Goal: Task Accomplishment & Management: Use online tool/utility

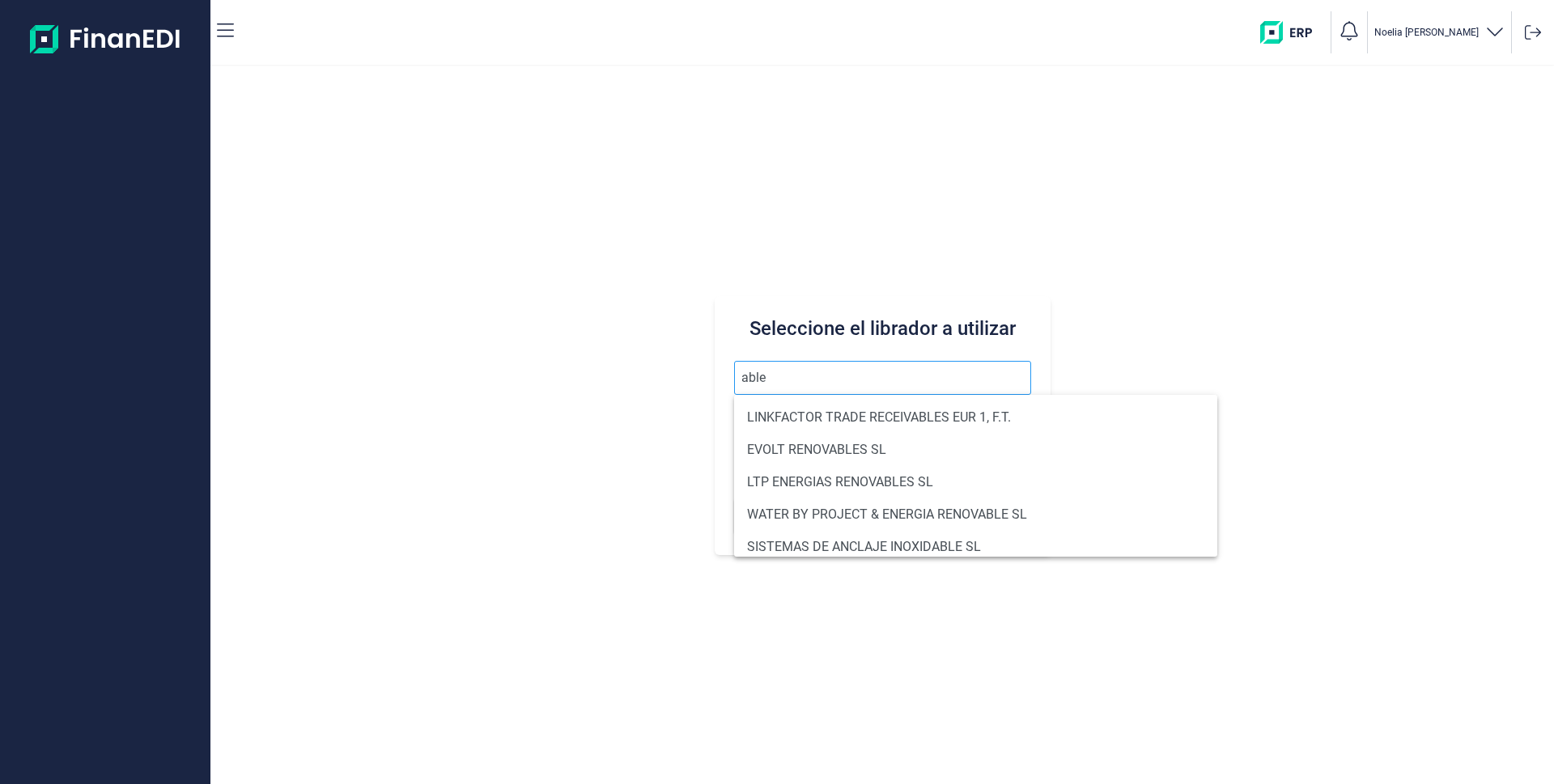
click at [782, 375] on input "able" at bounding box center [882, 377] width 297 height 34
type input "able"
click at [1048, 253] on div "Seleccione el librador a utilizar able Buscar" at bounding box center [882, 425] width 1344 height 717
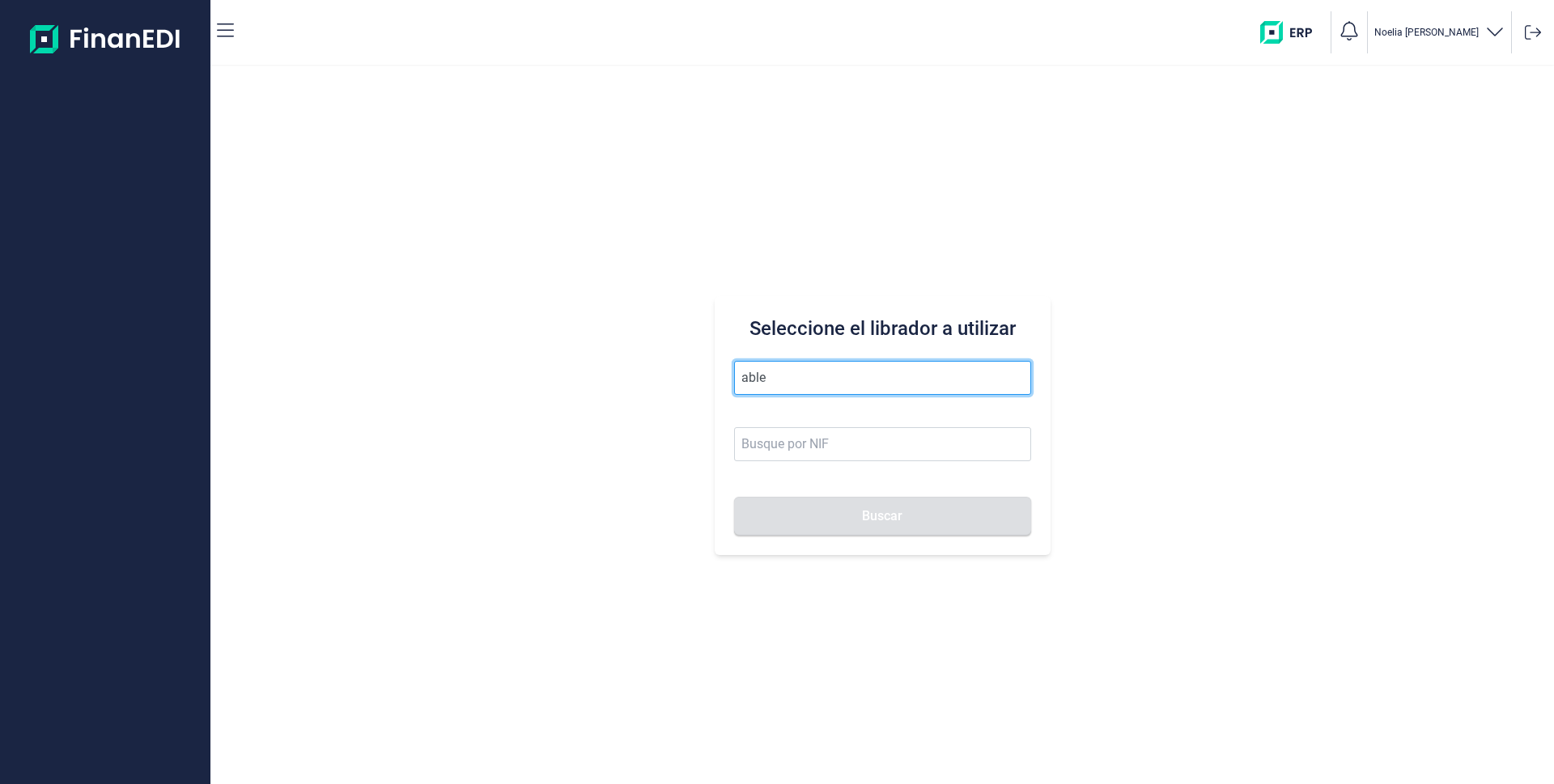
drag, startPoint x: 765, startPoint y: 381, endPoint x: 689, endPoint y: 390, distance: 76.5
click at [689, 389] on div "Seleccione el librador a utilizar able Buscar" at bounding box center [882, 425] width 1344 height 717
paste input "ABLE CONSTRUCCION Y MONTAJE DE [PERSON_NAME]"
drag, startPoint x: 1020, startPoint y: 382, endPoint x: 618, endPoint y: 394, distance: 402.2
click at [618, 394] on div "Seleccione el librador a utilizar ABLE CONSTRUCCION Y MONTAJE DE EFIMEROS SAL B…" at bounding box center [882, 425] width 1344 height 717
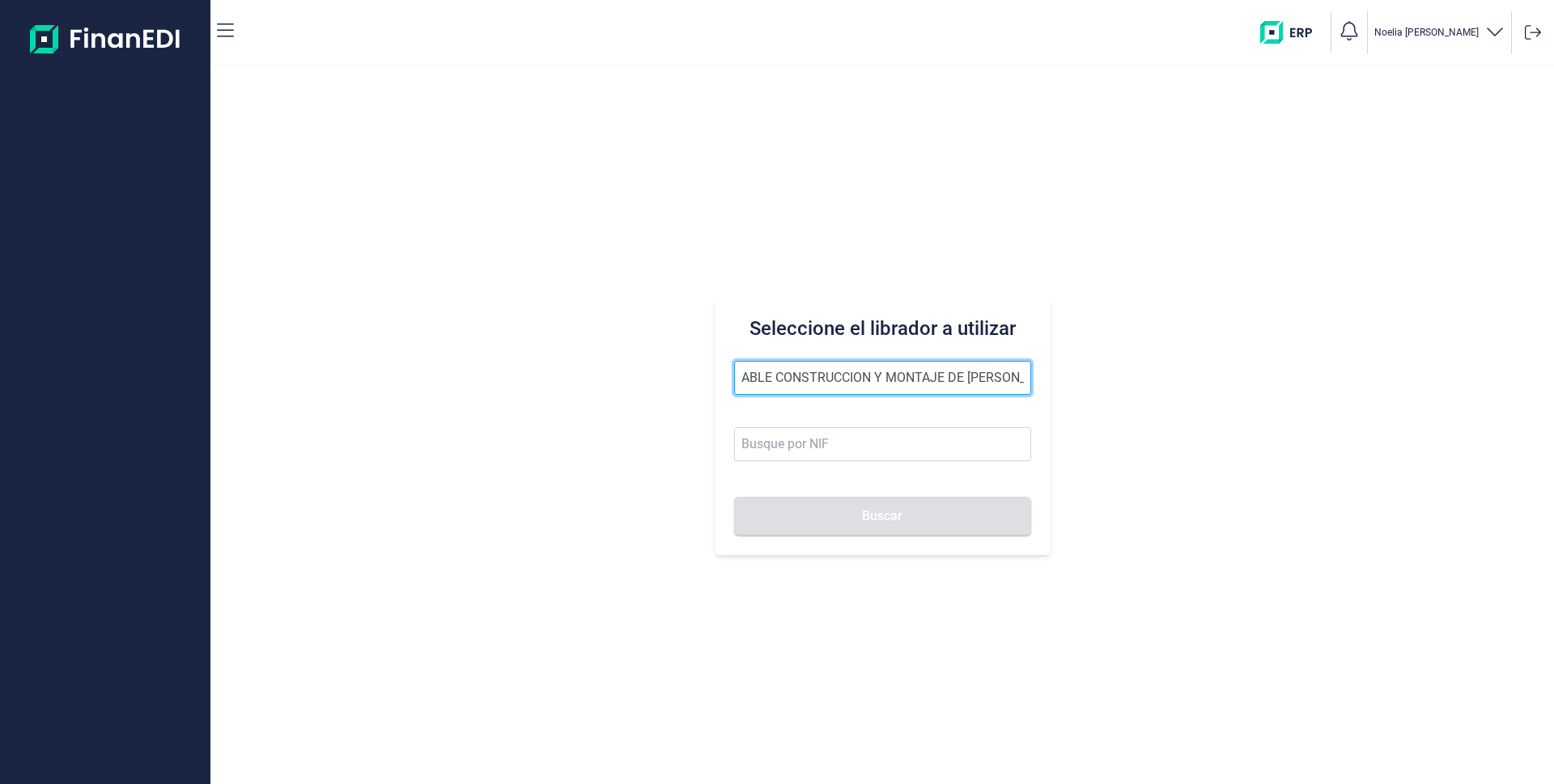
click at [798, 389] on input "ABLE CONSTRUCCION Y MONTAJE DE [PERSON_NAME]" at bounding box center [882, 377] width 297 height 34
click at [980, 381] on input "ABLE CONSTRUCCION Y MONTAJE DE [PERSON_NAME]" at bounding box center [882, 377] width 297 height 34
drag, startPoint x: 873, startPoint y: 376, endPoint x: 1087, endPoint y: 390, distance: 214.5
click at [1087, 390] on div "Seleccione el librador a utilizar ABLE CONSTRUCCION Y MONTAJE DE EFIMEROS SAL B…" at bounding box center [882, 425] width 1344 height 717
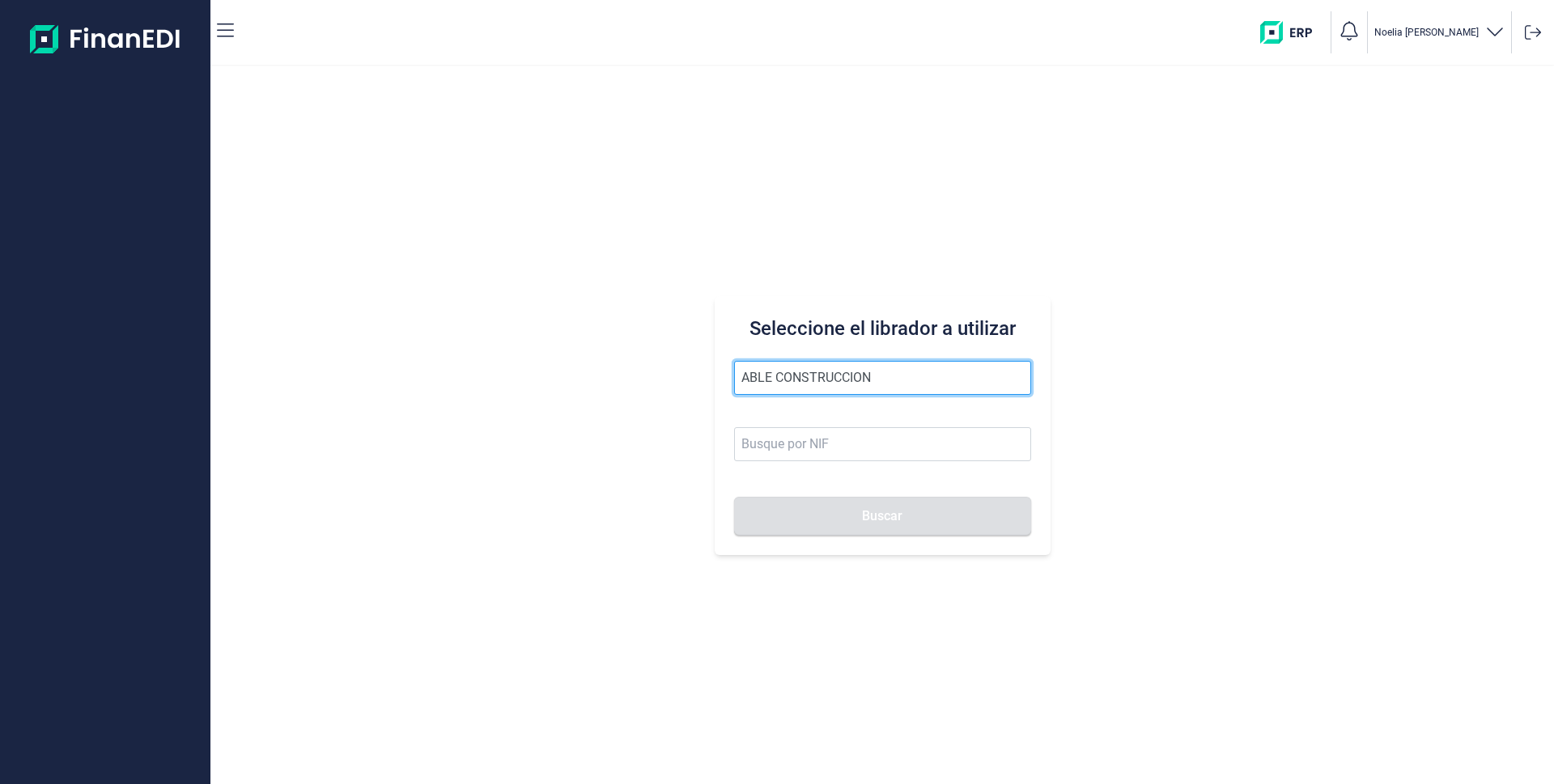
scroll to position [0, 0]
click at [734, 496] on button "Buscar" at bounding box center [882, 515] width 297 height 39
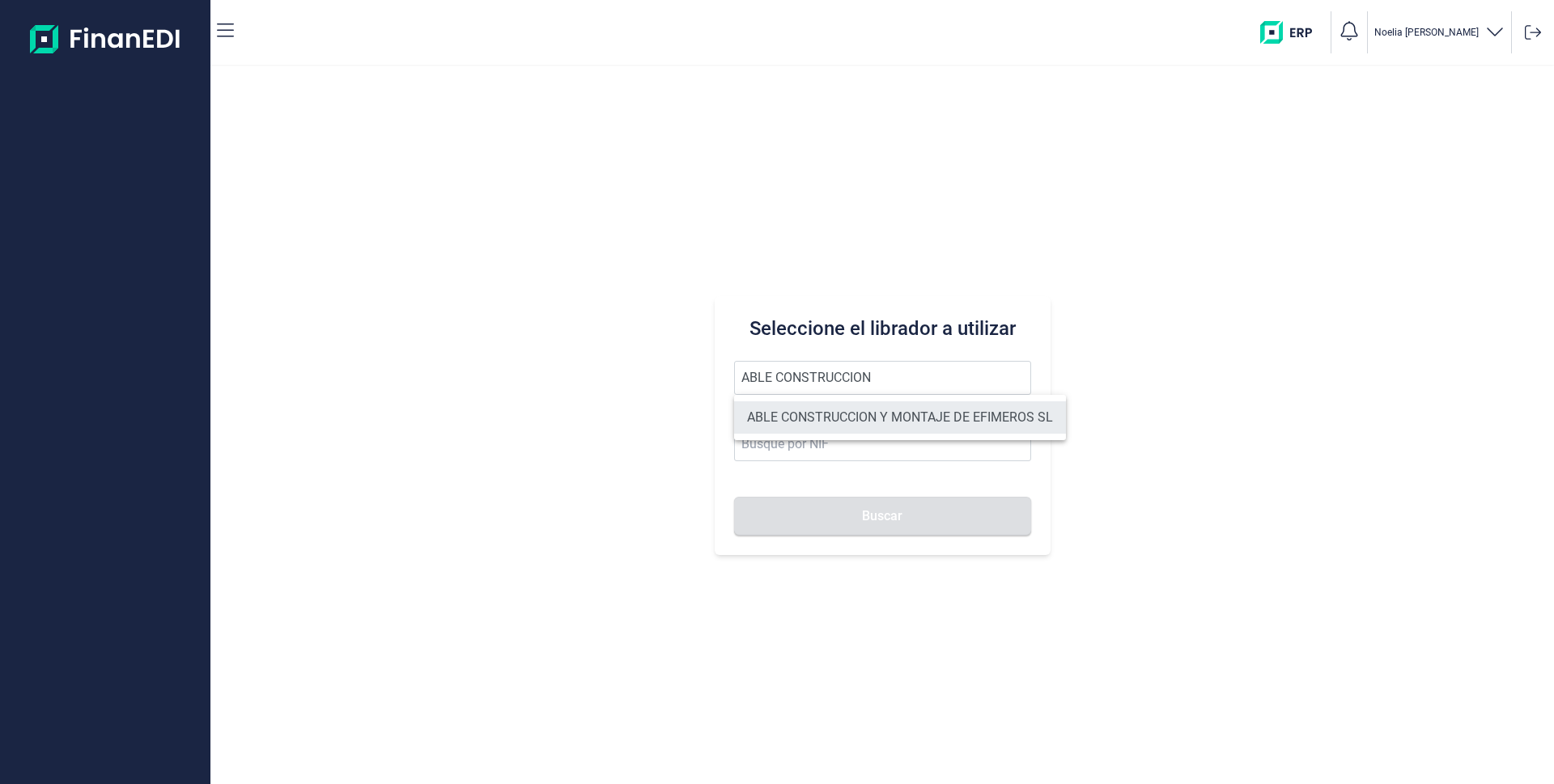
click at [1015, 424] on li "ABLE CONSTRUCCION Y MONTAJE DE EFIMEROS SL" at bounding box center [900, 417] width 332 height 32
type input "ABLE CONSTRUCCION Y MONTAJE DE EFIMEROS SL"
type input "B85402501"
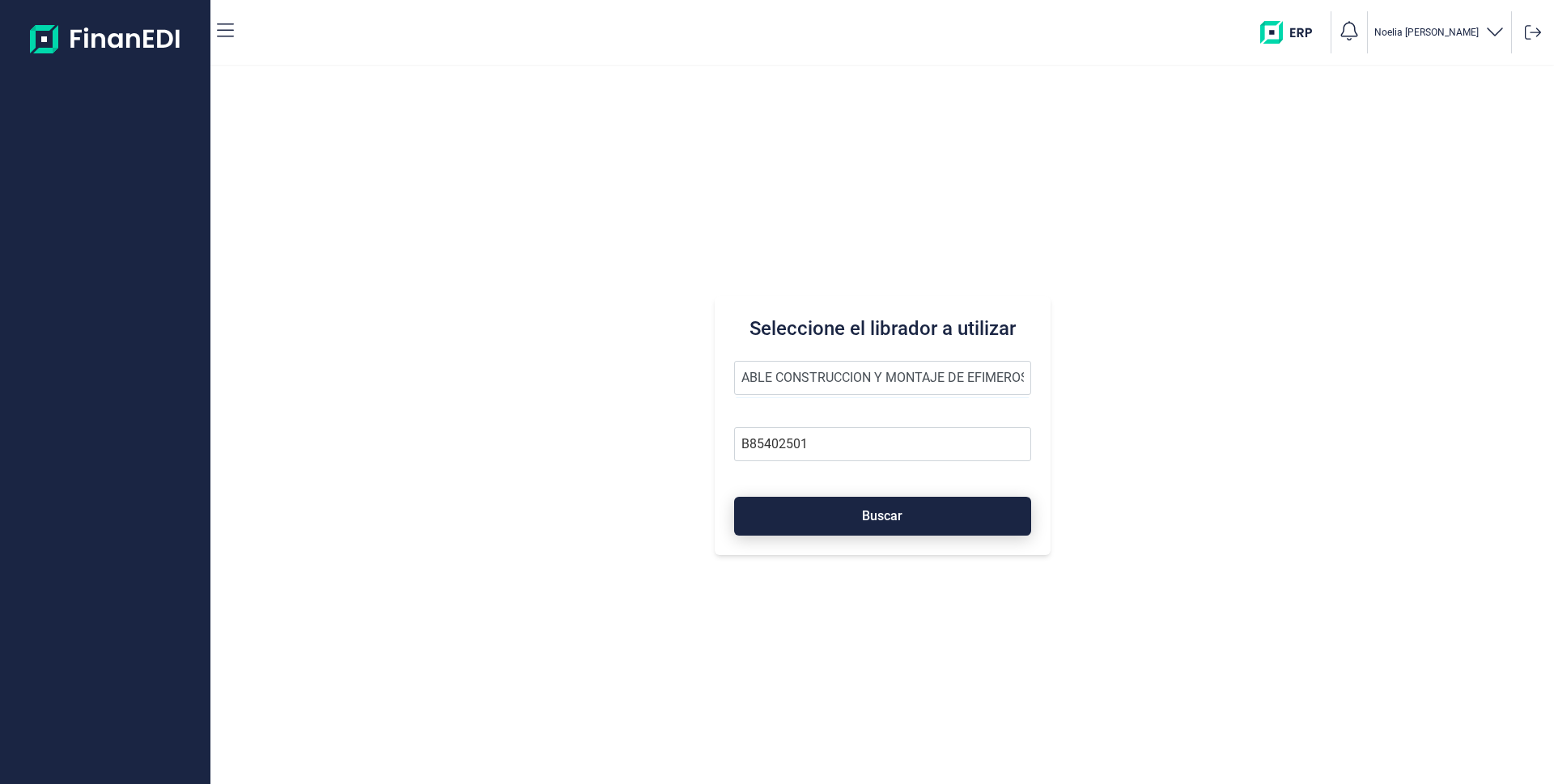
click at [924, 514] on button "Buscar" at bounding box center [882, 515] width 297 height 39
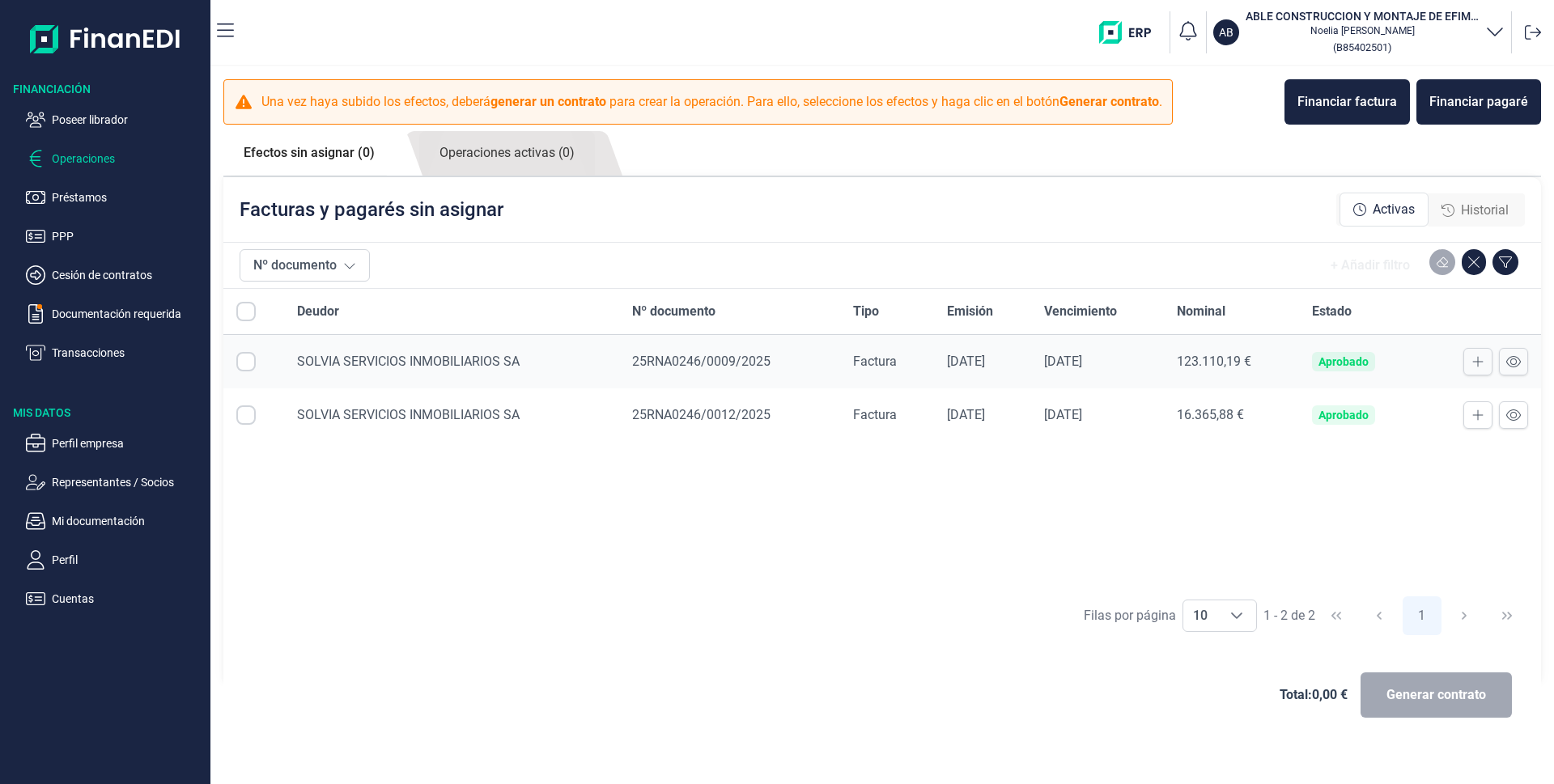
checkbox input "true"
click at [76, 597] on p "Cuentas" at bounding box center [127, 598] width 152 height 20
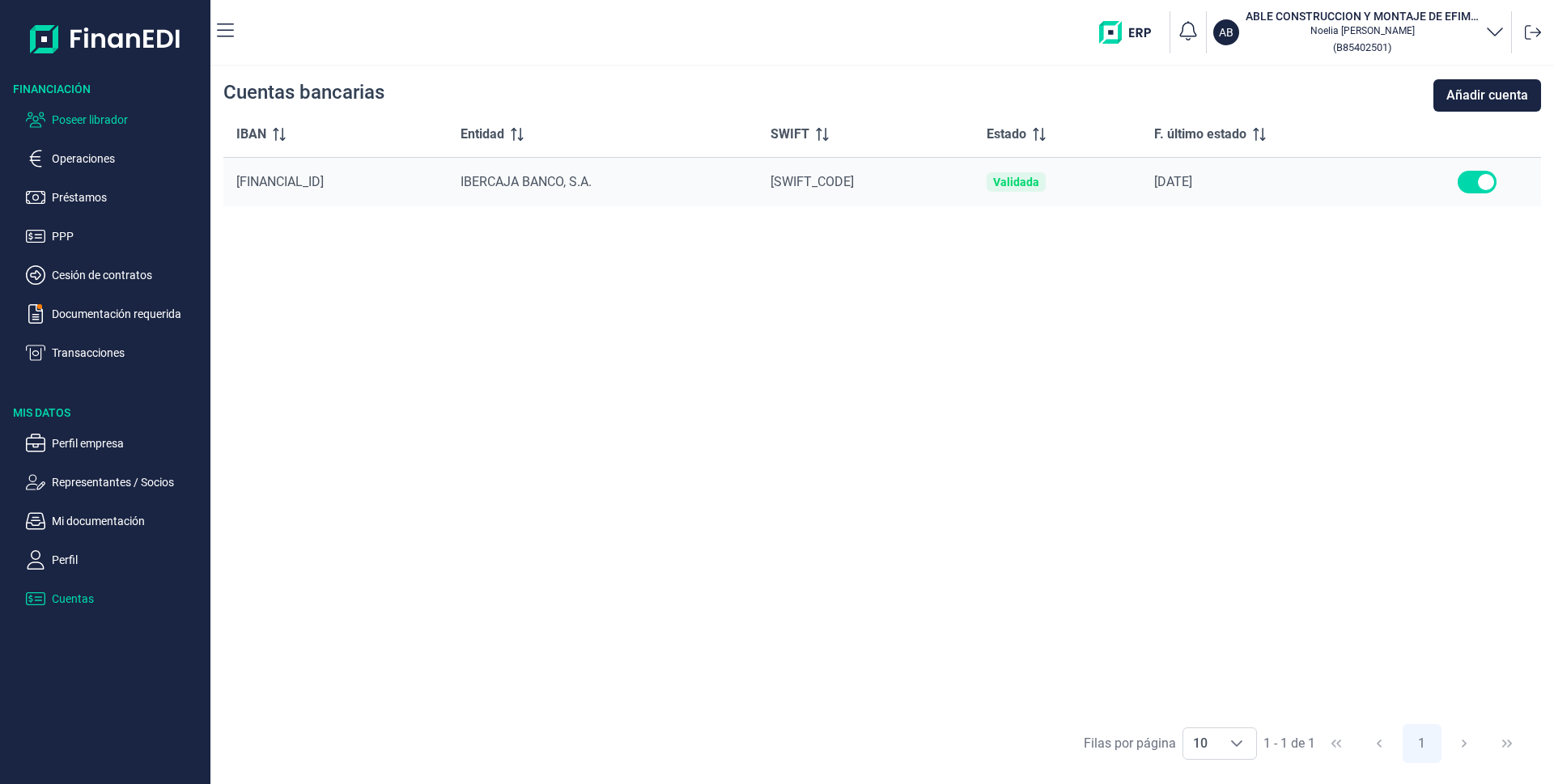
click at [81, 121] on p "Poseer librador" at bounding box center [127, 120] width 152 height 20
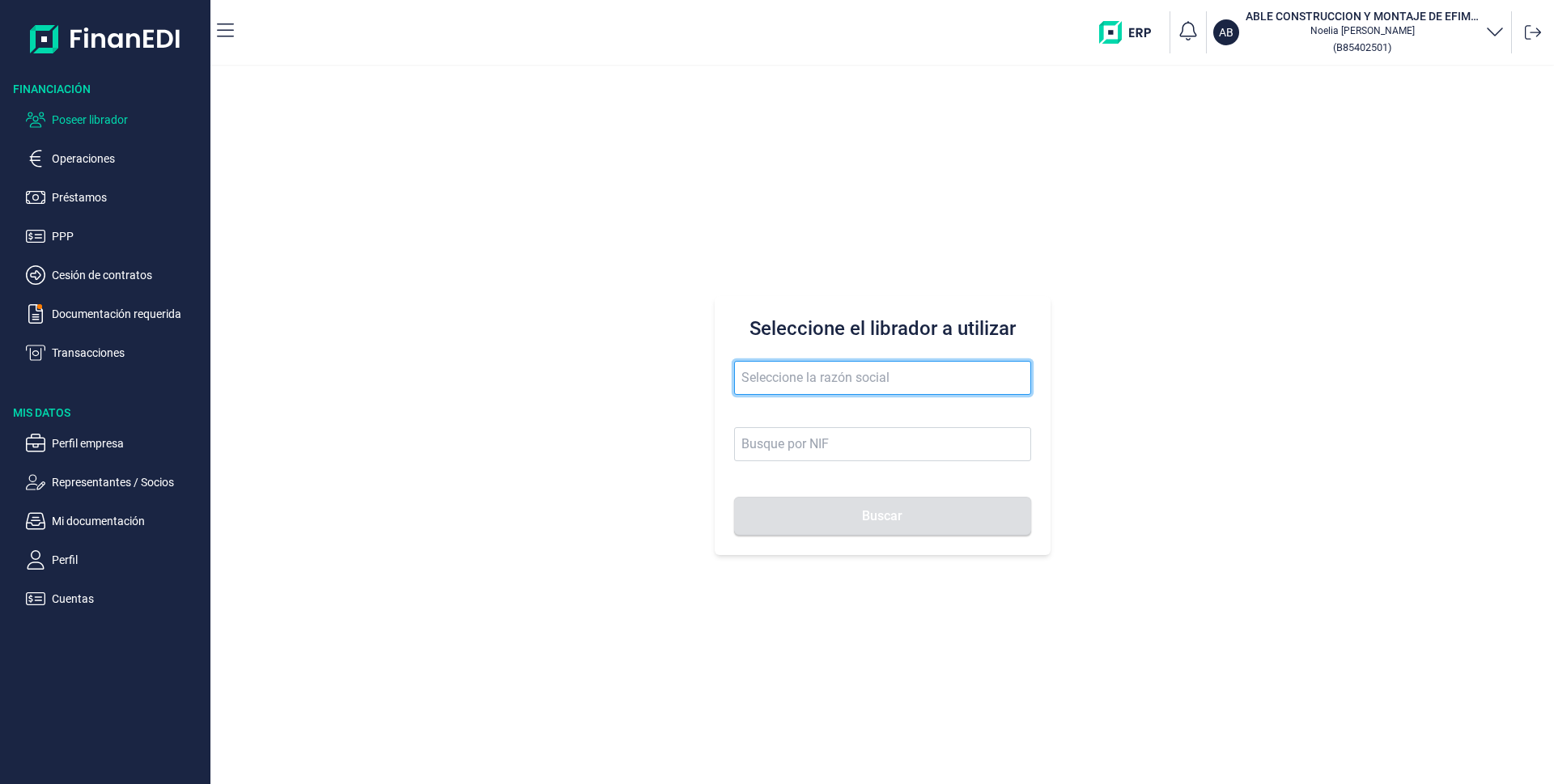
click at [798, 376] on input "text" at bounding box center [882, 377] width 297 height 34
type input "ady"
drag, startPoint x: 784, startPoint y: 381, endPoint x: 667, endPoint y: 383, distance: 117.0
click at [667, 383] on div "Seleccione el librador a utilizar ady Buscar" at bounding box center [882, 425] width 1344 height 717
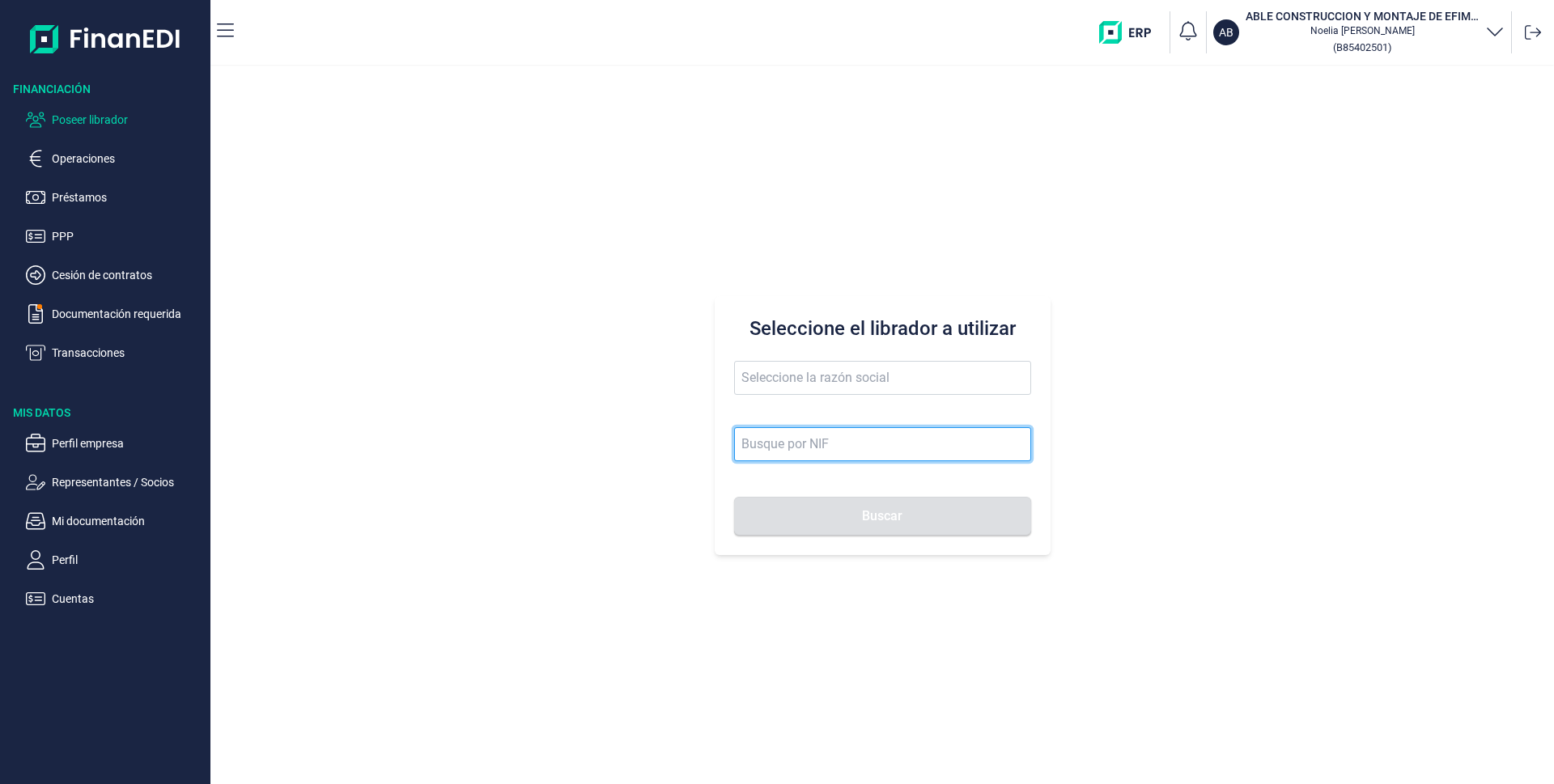
click at [773, 444] on input at bounding box center [882, 444] width 297 height 34
type input "b82545674"
click at [734, 496] on button "Buscar" at bounding box center [882, 515] width 297 height 39
click at [818, 450] on input "b82545674" at bounding box center [882, 444] width 297 height 34
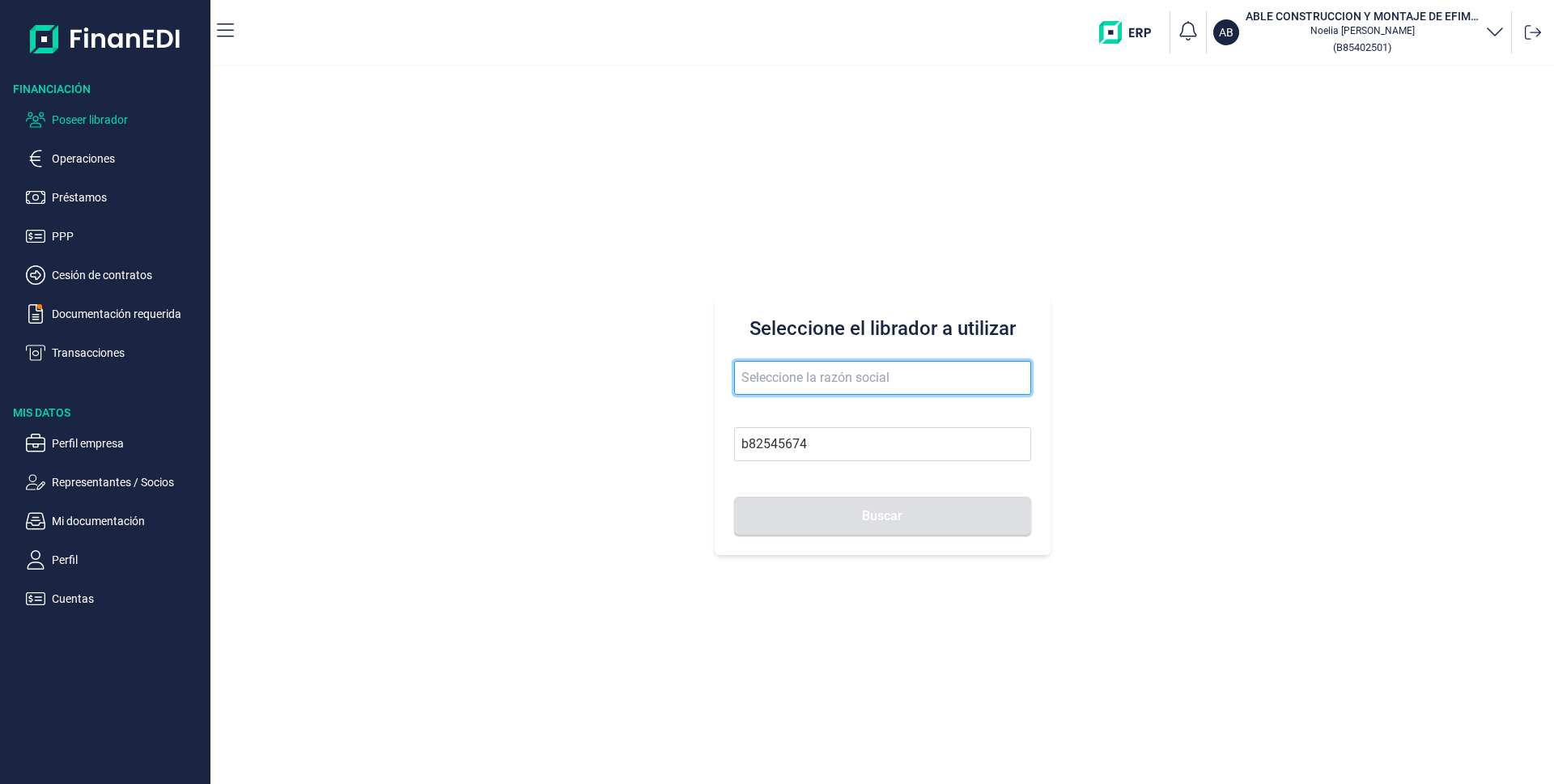
click at [907, 379] on input "text" at bounding box center [882, 377] width 297 height 34
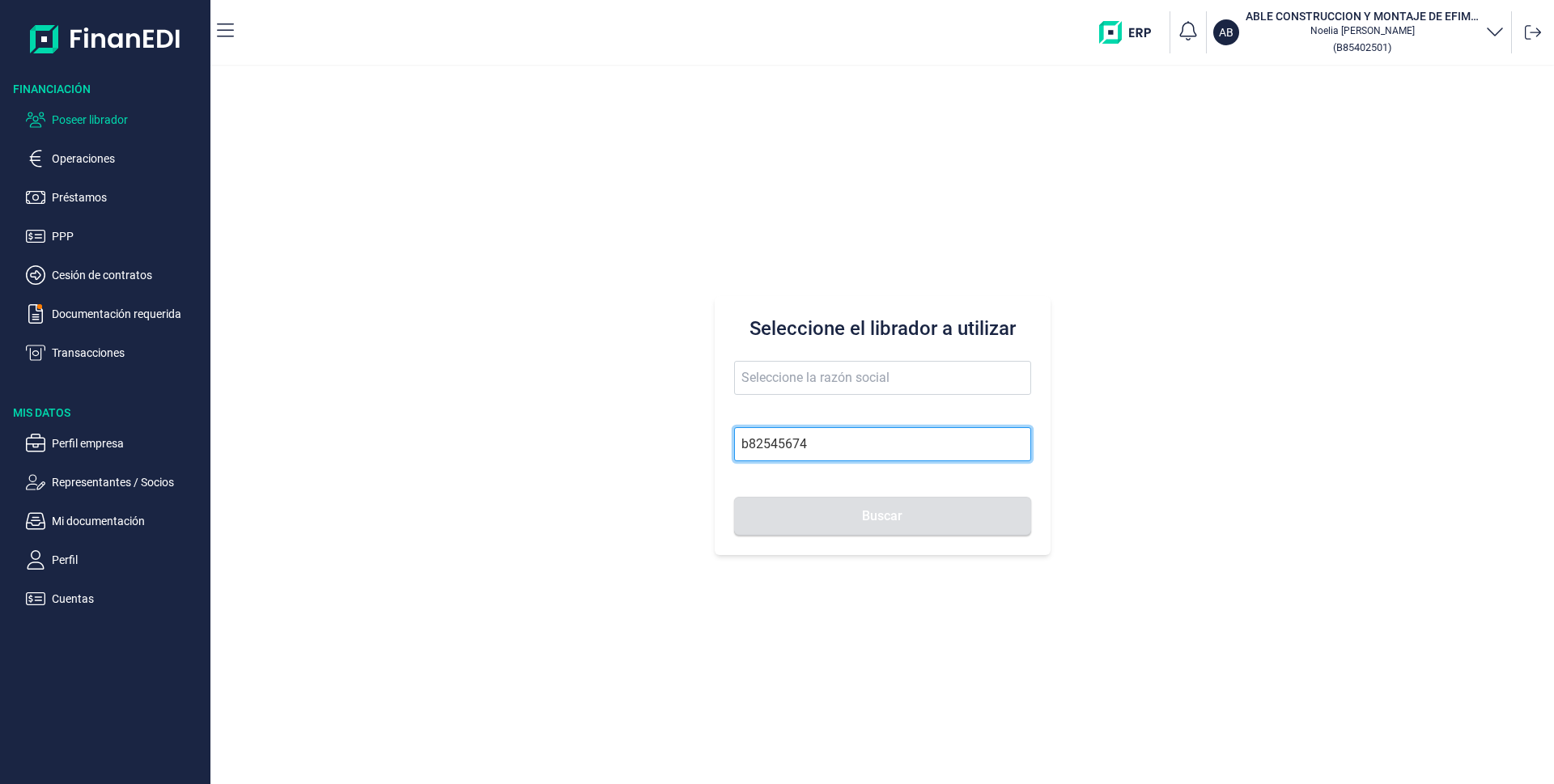
click at [824, 446] on input "b82545674" at bounding box center [882, 444] width 297 height 34
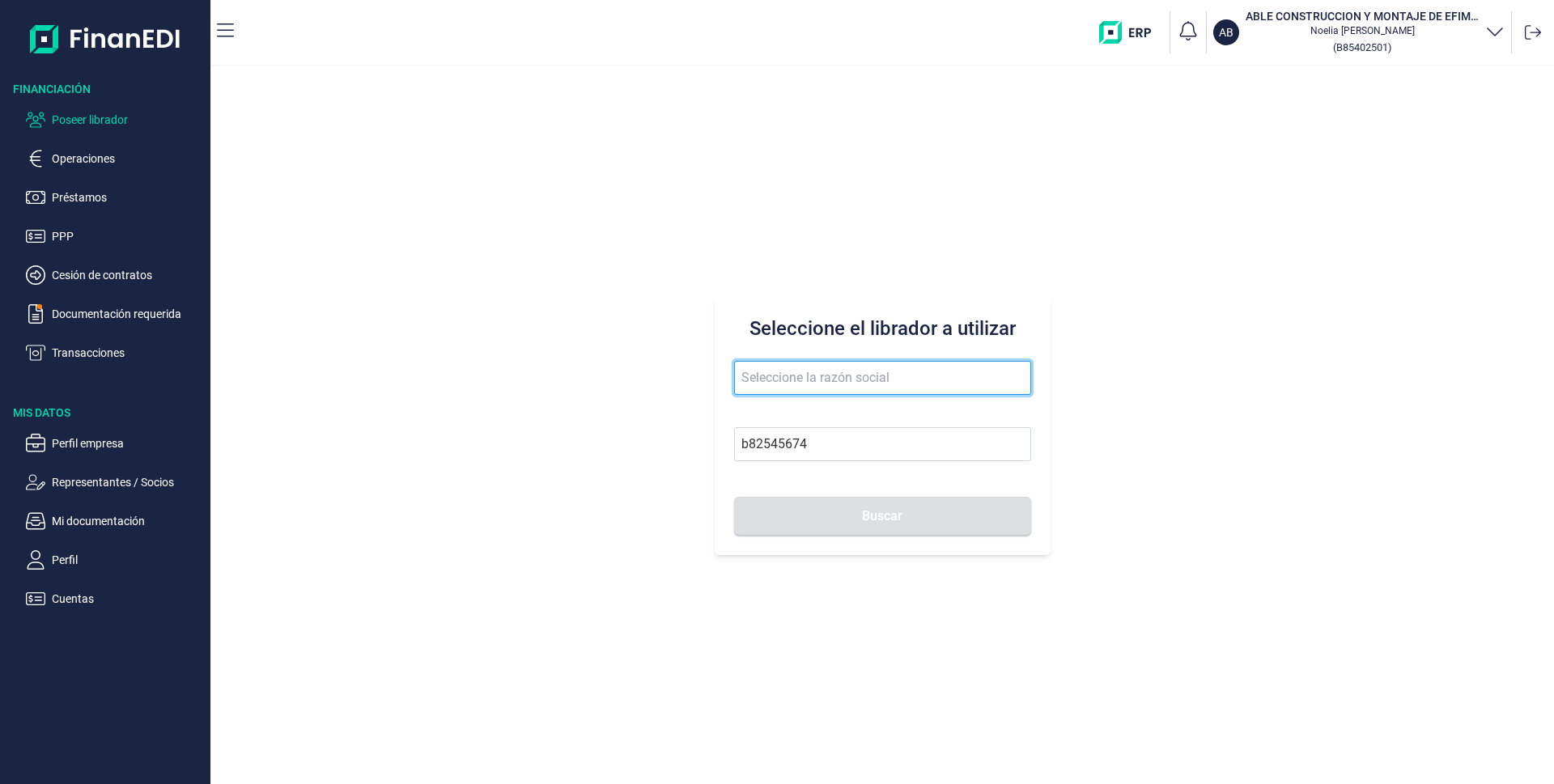
click at [781, 381] on input "text" at bounding box center [882, 377] width 297 height 34
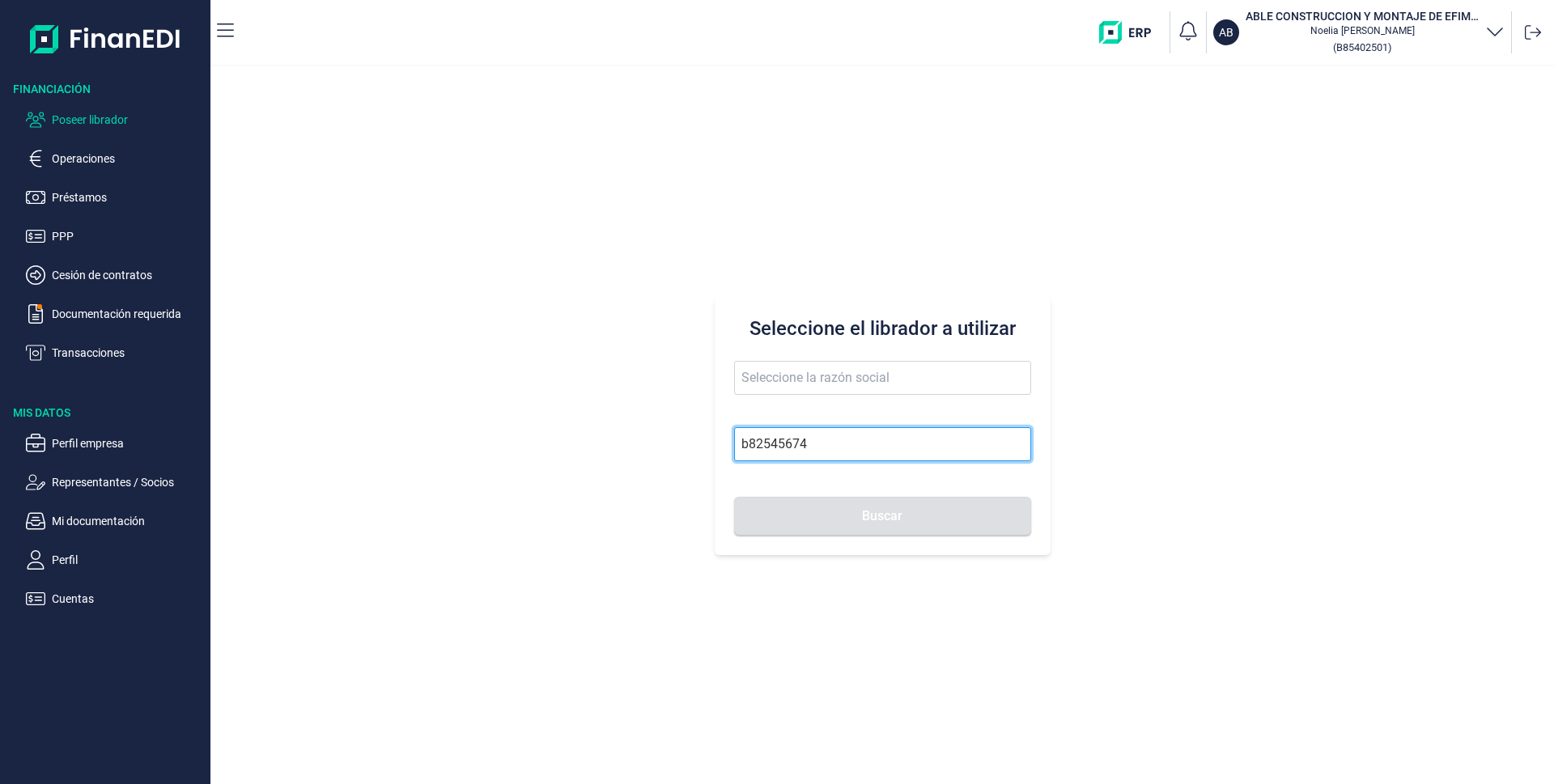
drag, startPoint x: 816, startPoint y: 446, endPoint x: 552, endPoint y: 417, distance: 265.6
click at [552, 417] on div "Seleccione el librador a utilizar b82545674 Buscar" at bounding box center [882, 425] width 1344 height 717
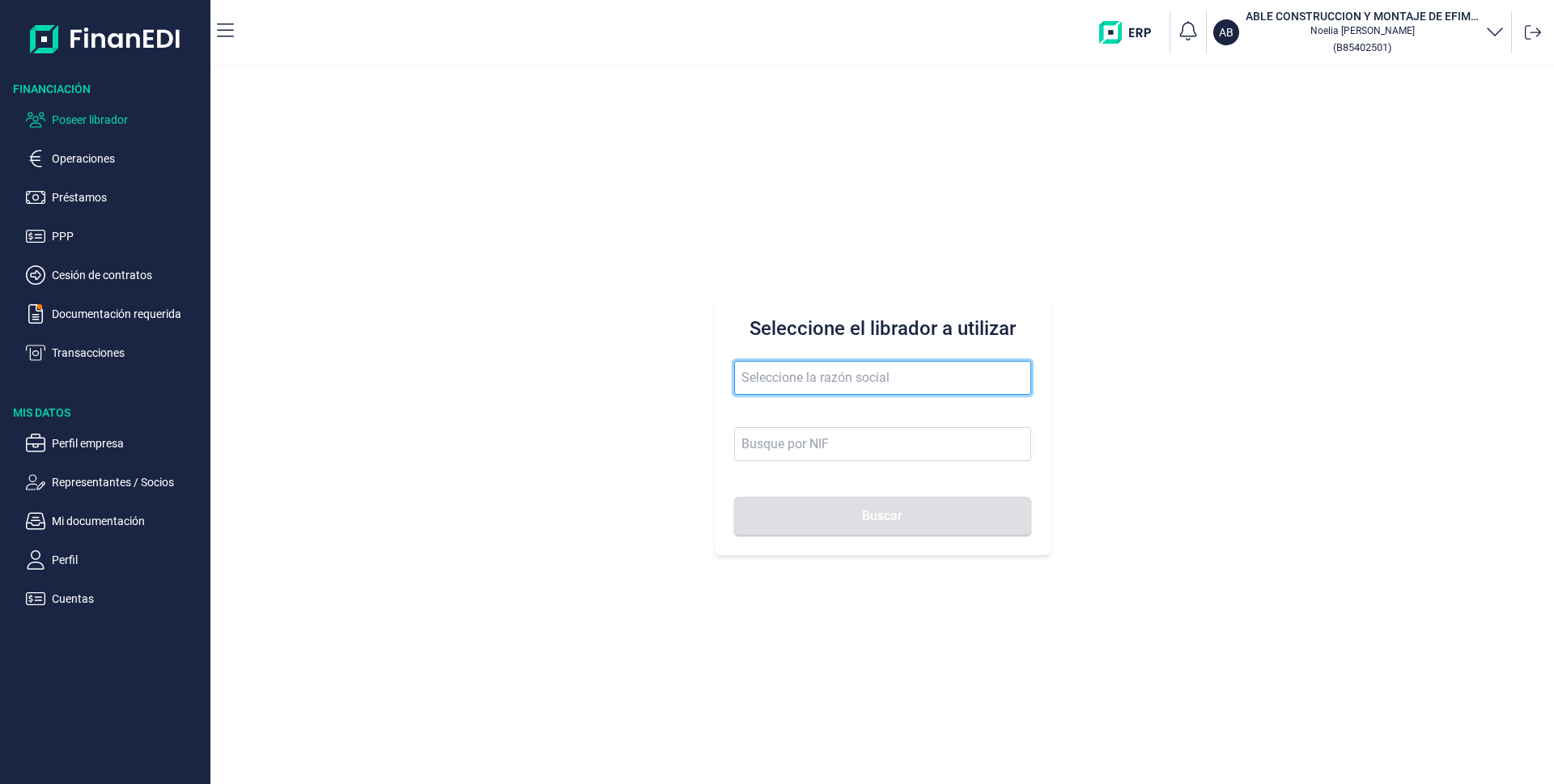
click at [780, 376] on input "text" at bounding box center [882, 377] width 297 height 34
type input "ady facility"
